Goal: Task Accomplishment & Management: Manage account settings

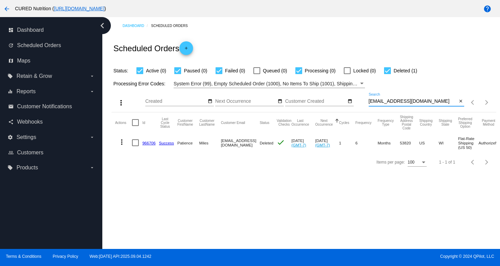
click at [397, 103] on input "[EMAIL_ADDRESS][DOMAIN_NAME]" at bounding box center [413, 101] width 89 height 5
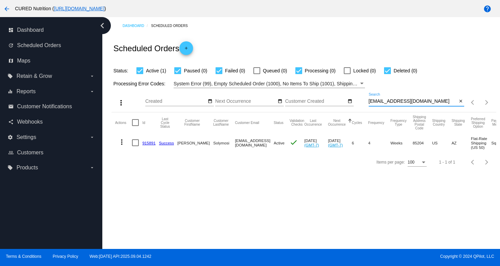
type input "[EMAIL_ADDRESS][DOMAIN_NAME]"
click at [147, 143] on link "915891" at bounding box center [148, 143] width 13 height 4
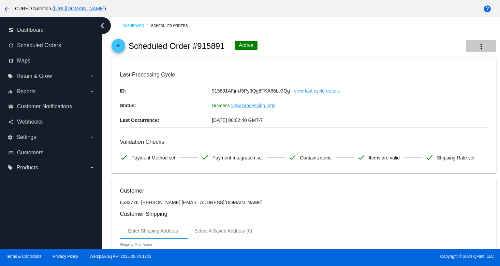
click at [482, 45] on mat-icon "more_vert" at bounding box center [481, 46] width 8 height 8
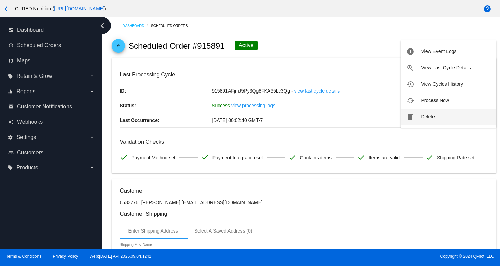
click at [420, 117] on button "delete Delete" at bounding box center [449, 116] width 96 height 16
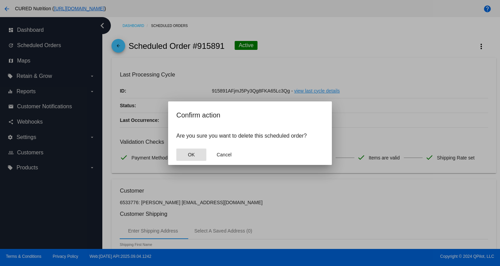
click at [197, 160] on button "OK" at bounding box center [191, 154] width 30 height 12
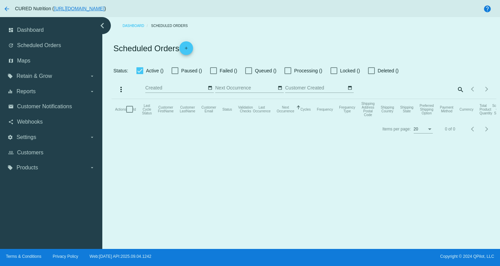
checkbox input "true"
